Goal: Information Seeking & Learning: Learn about a topic

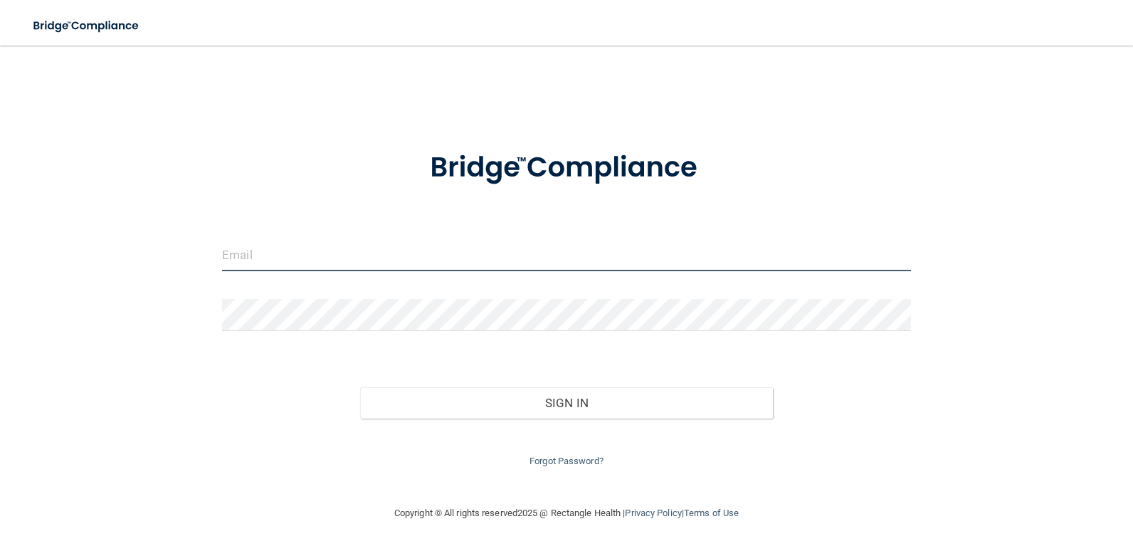
click at [253, 255] on input "email" at bounding box center [566, 255] width 689 height 32
type input "[EMAIL_ADDRESS][DOMAIN_NAME]"
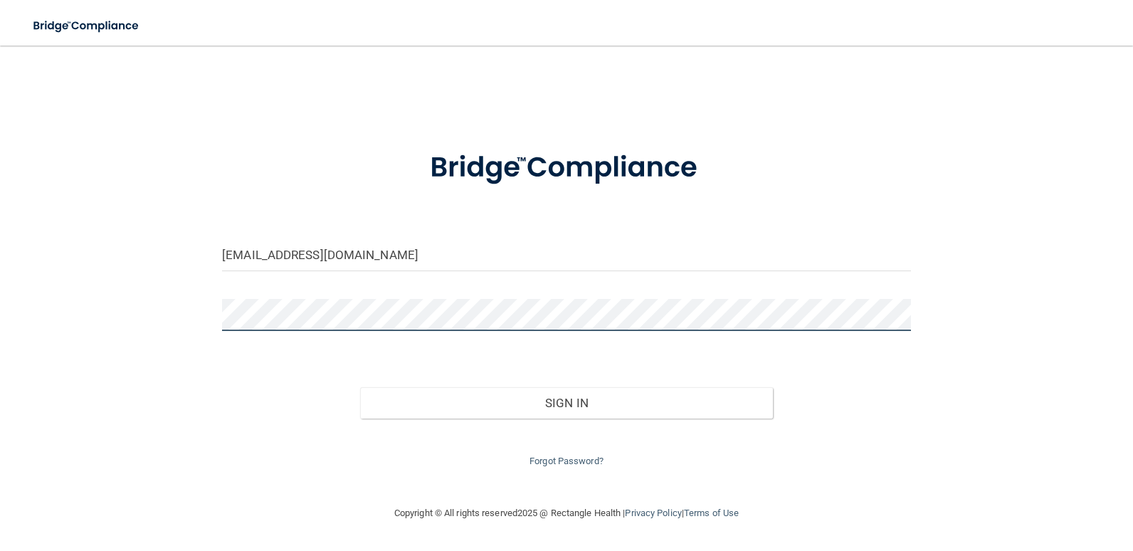
click at [360, 387] on button "Sign In" at bounding box center [566, 402] width 413 height 31
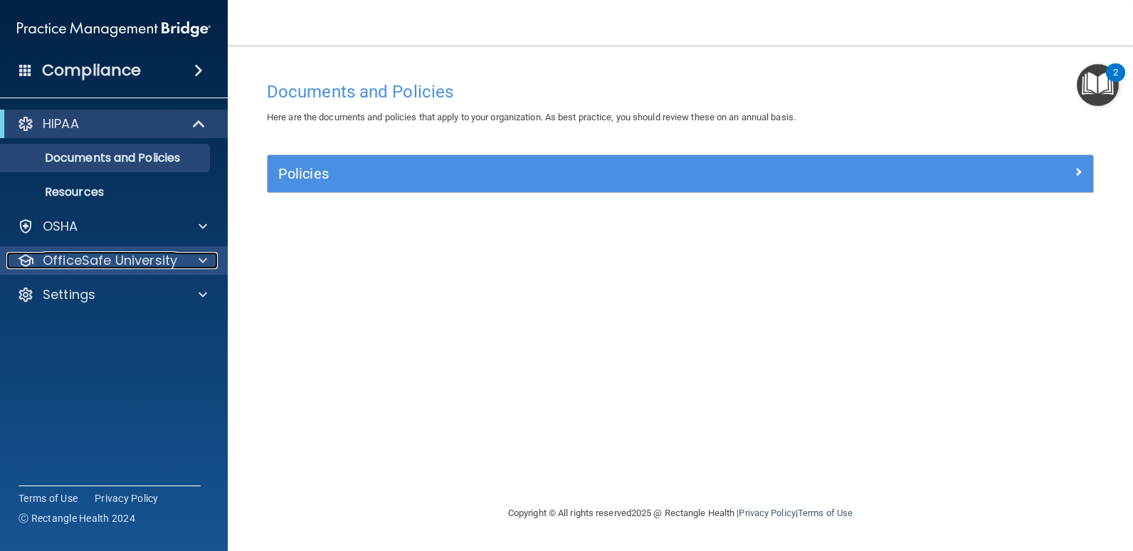
click at [201, 260] on span at bounding box center [203, 260] width 9 height 17
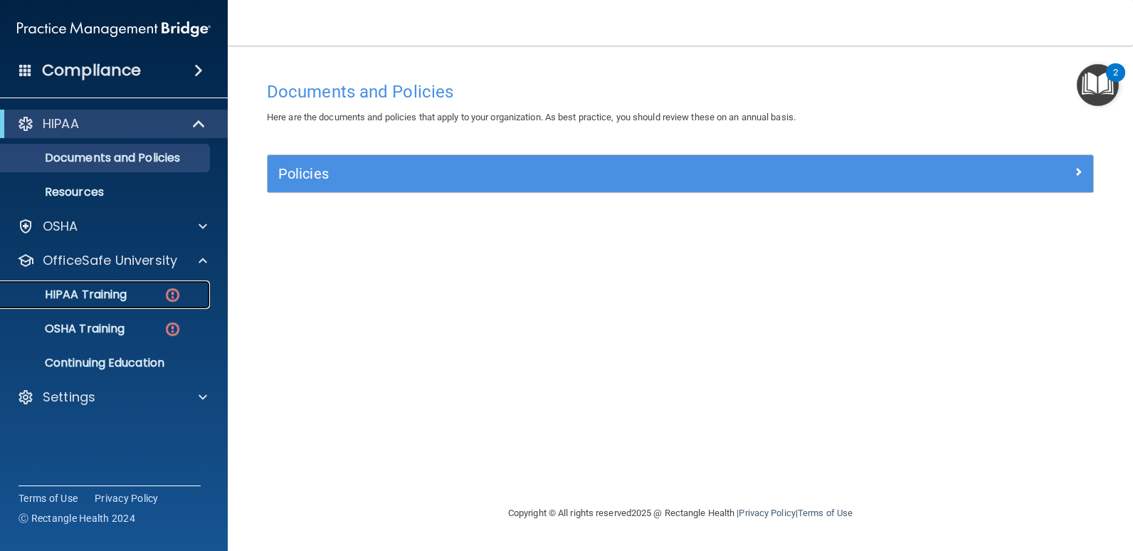
click at [121, 292] on p "HIPAA Training" at bounding box center [67, 295] width 117 height 14
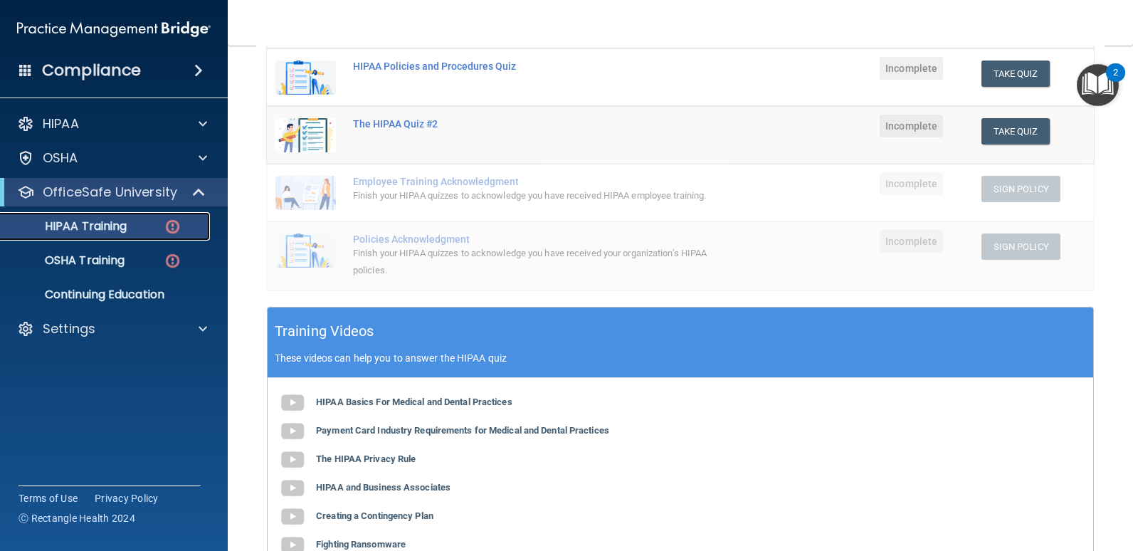
scroll to position [268, 0]
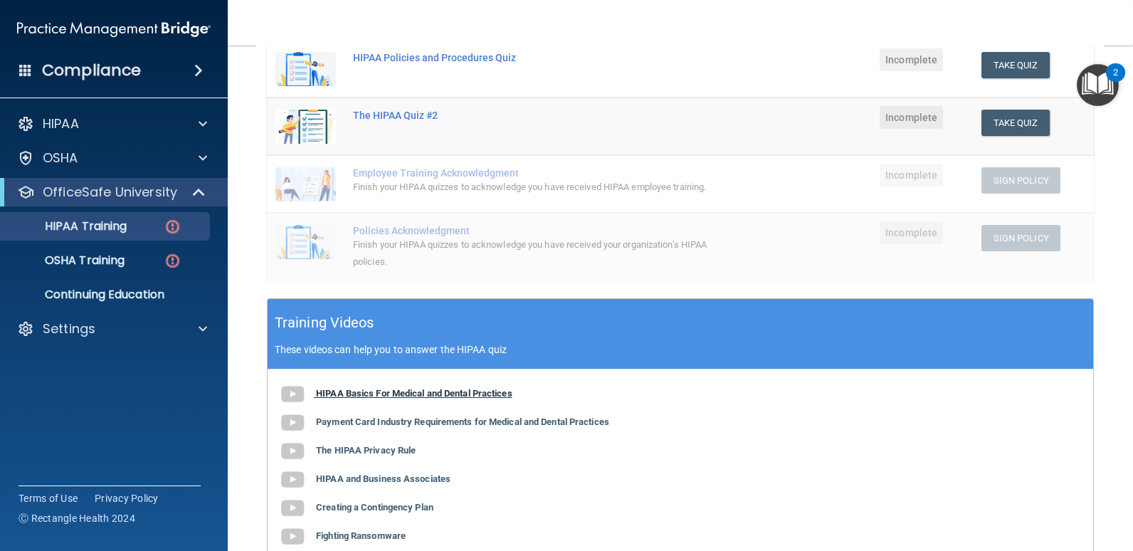
click at [296, 393] on img at bounding box center [292, 394] width 28 height 28
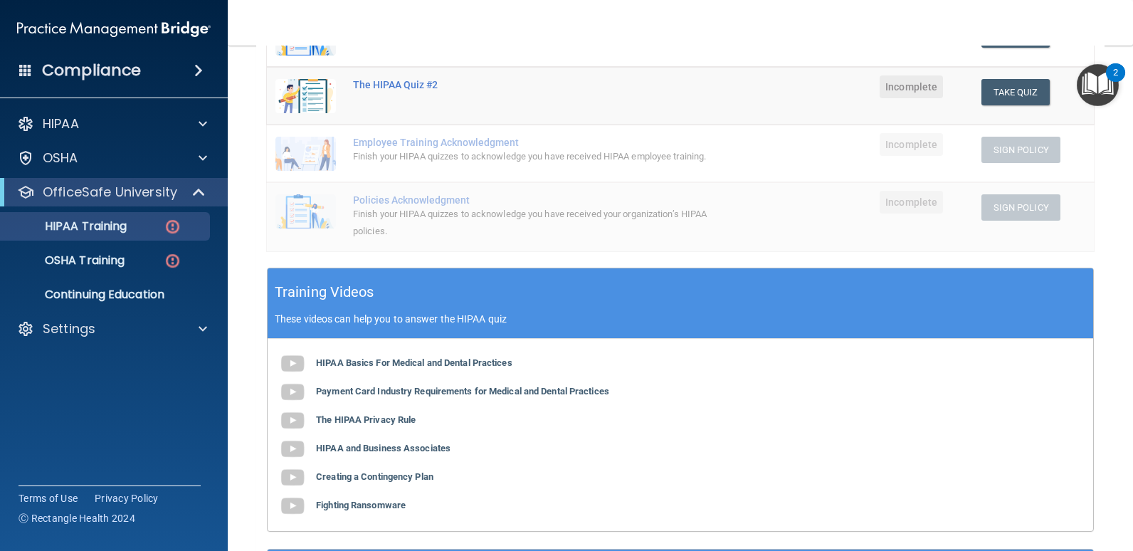
scroll to position [334, 0]
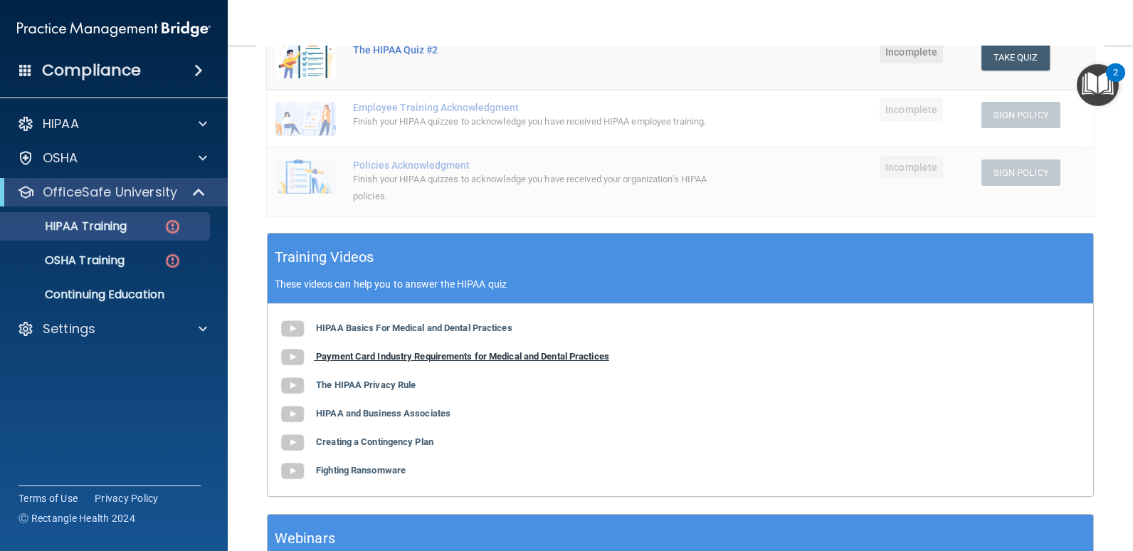
click at [327, 354] on b "Payment Card Industry Requirements for Medical and Dental Practices" at bounding box center [462, 356] width 293 height 11
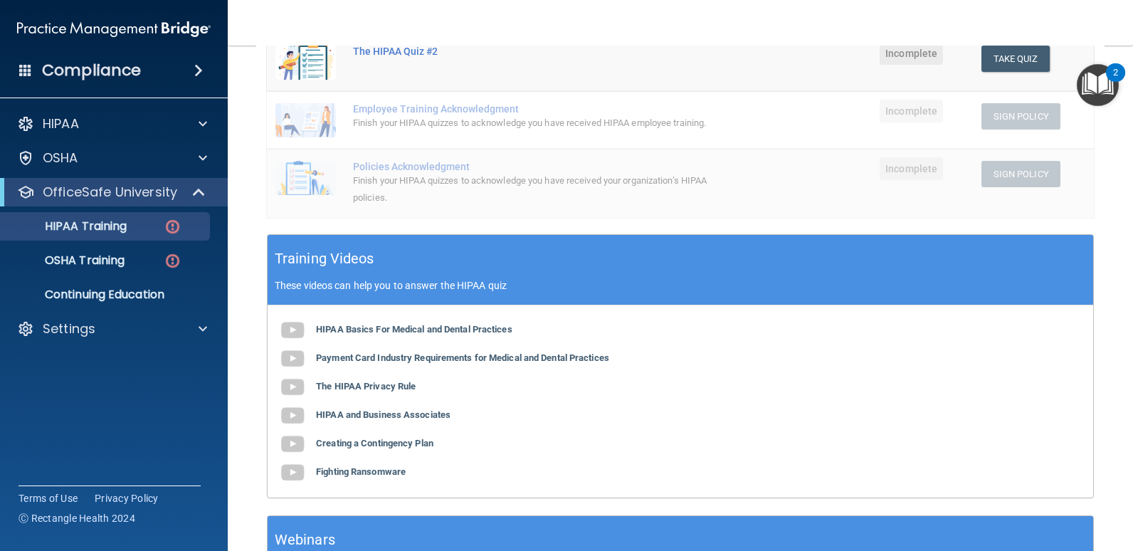
scroll to position [342, 0]
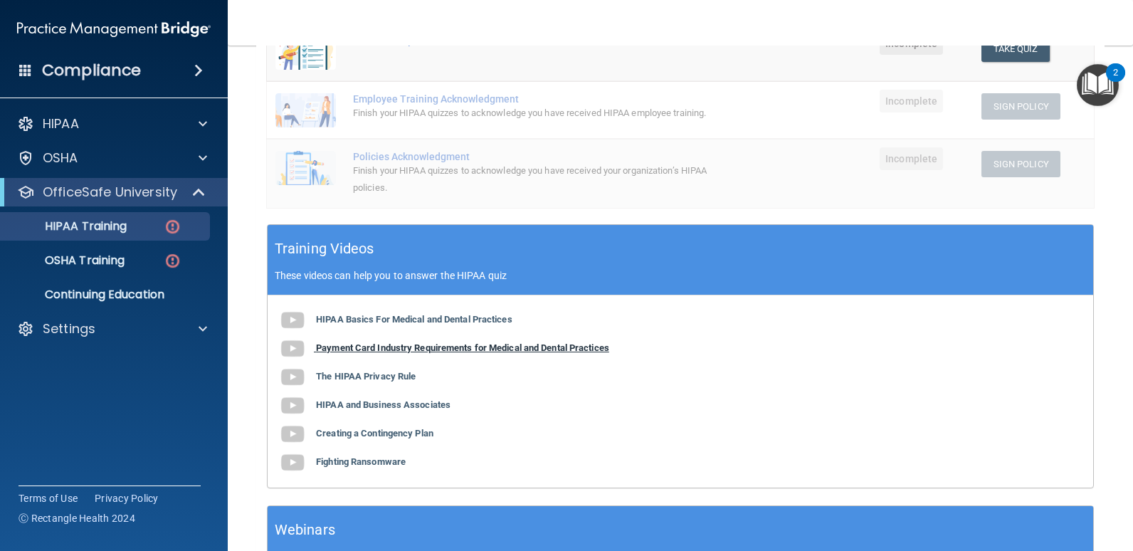
click at [450, 350] on b "Payment Card Industry Requirements for Medical and Dental Practices" at bounding box center [462, 347] width 293 height 11
